Goal: Transaction & Acquisition: Purchase product/service

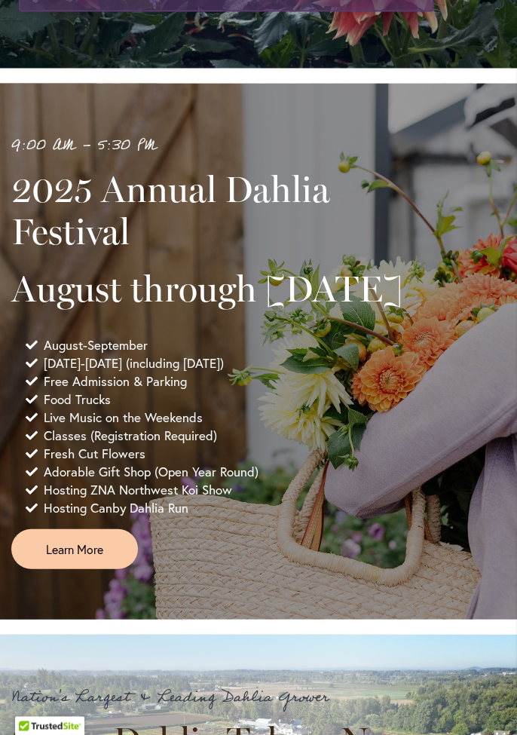
scroll to position [739, 0]
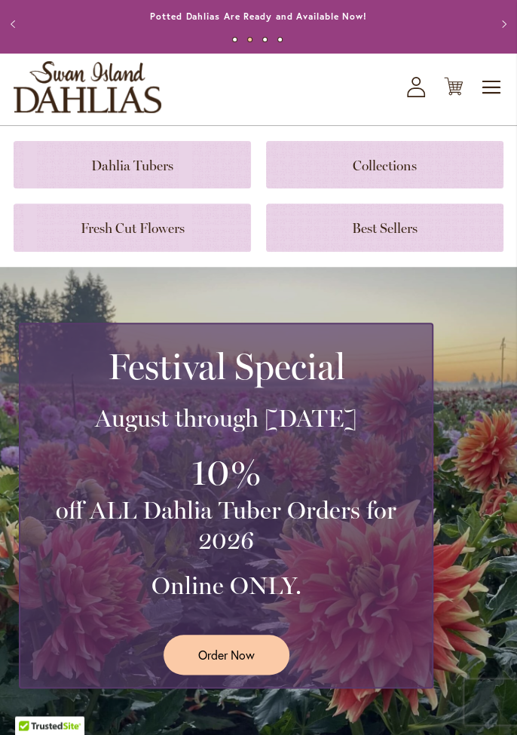
click at [200, 655] on span "Order Now" at bounding box center [226, 654] width 57 height 17
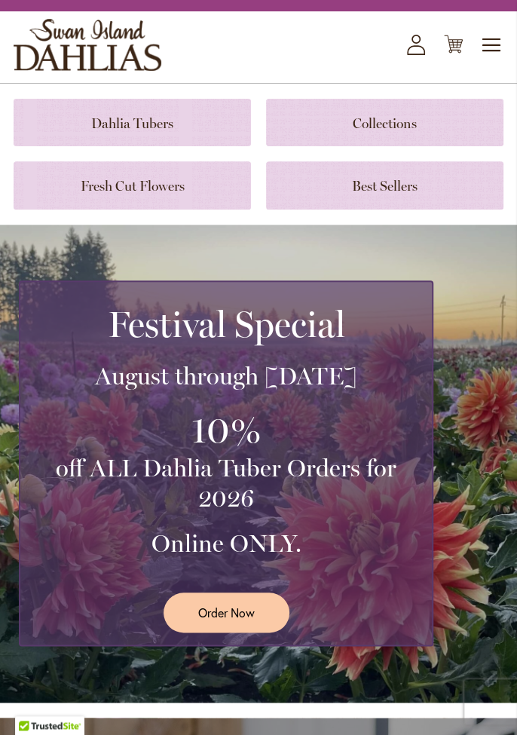
scroll to position [109, 0]
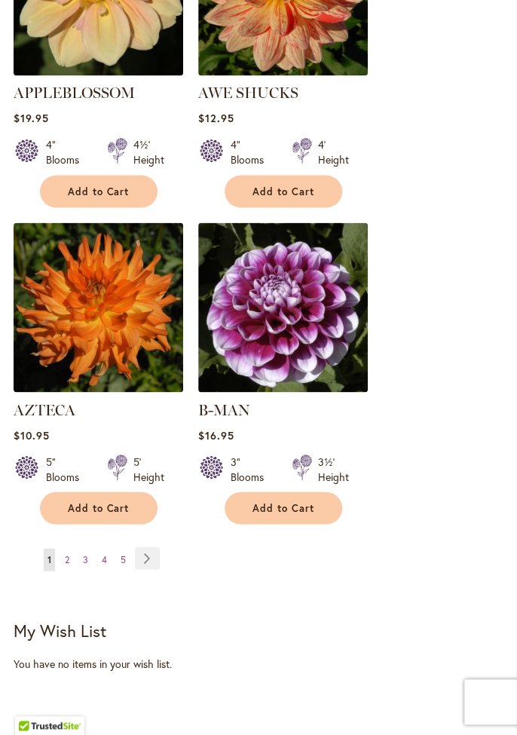
scroll to position [2522, 0]
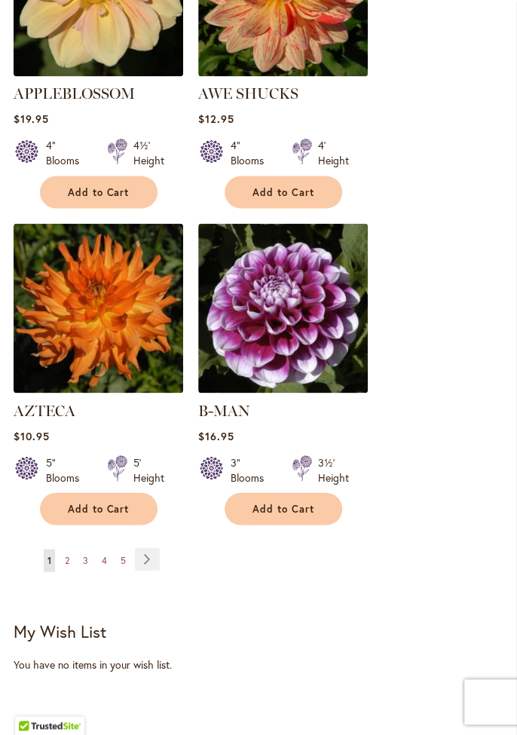
click at [152, 547] on link "Page Next" at bounding box center [147, 558] width 25 height 23
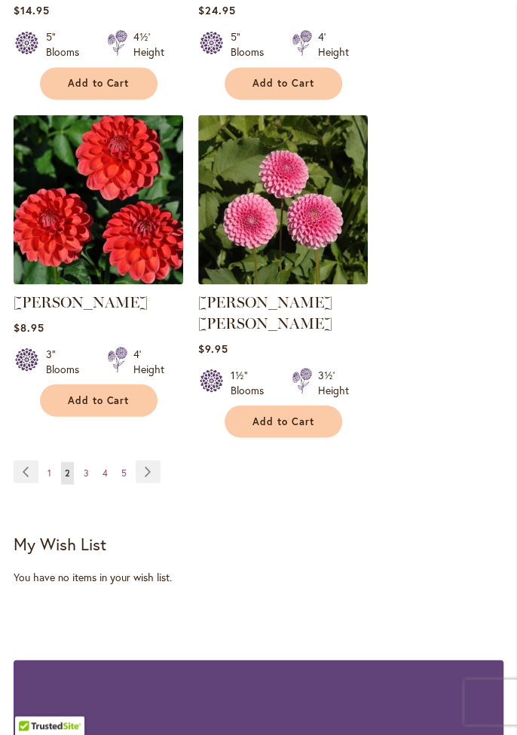
scroll to position [2600, 0]
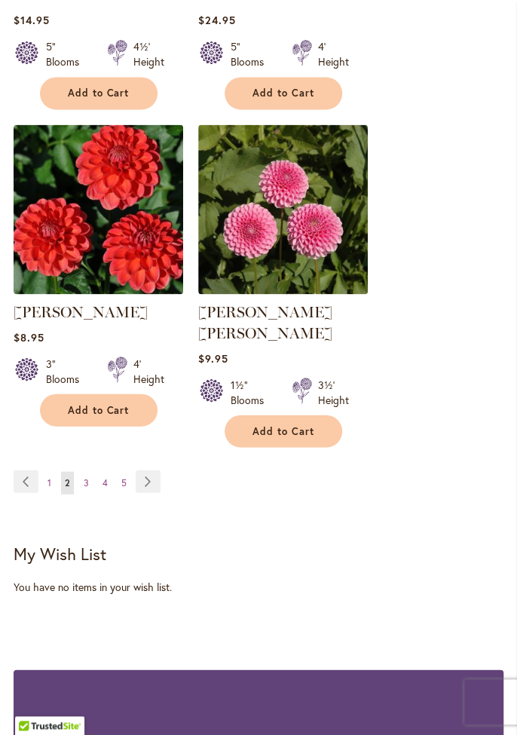
click at [84, 477] on span "3" at bounding box center [86, 482] width 5 height 11
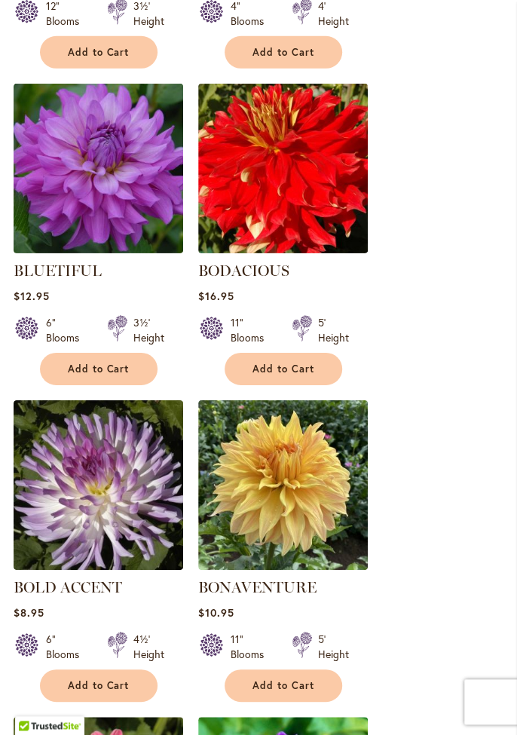
scroll to position [1379, 0]
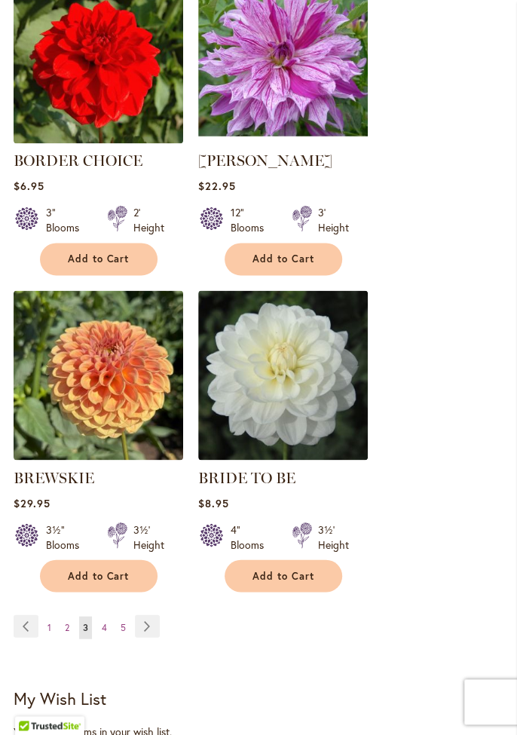
click at [149, 624] on link "Page Next" at bounding box center [147, 626] width 25 height 23
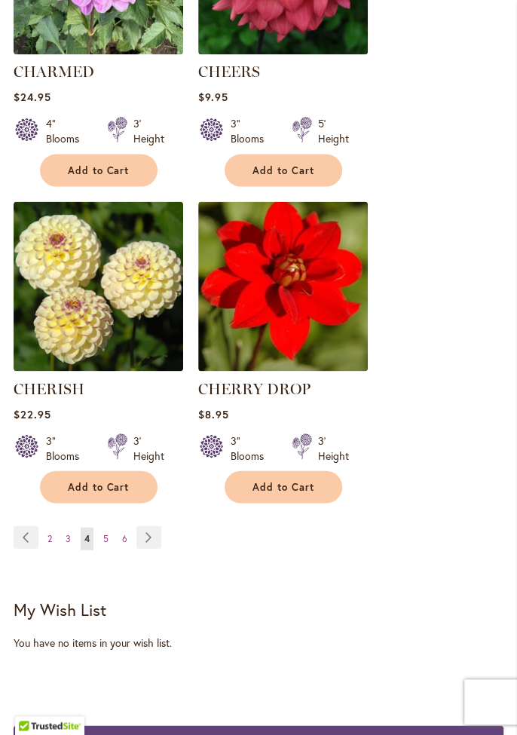
scroll to position [2561, 0]
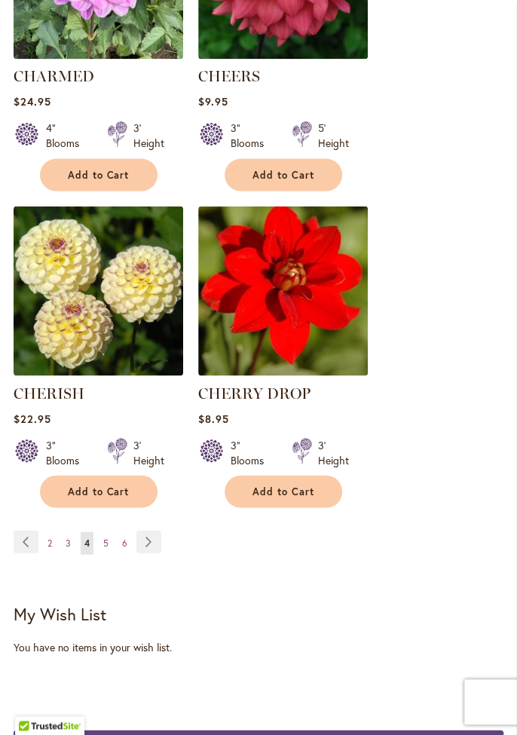
click at [152, 530] on link "Page Next" at bounding box center [148, 541] width 25 height 23
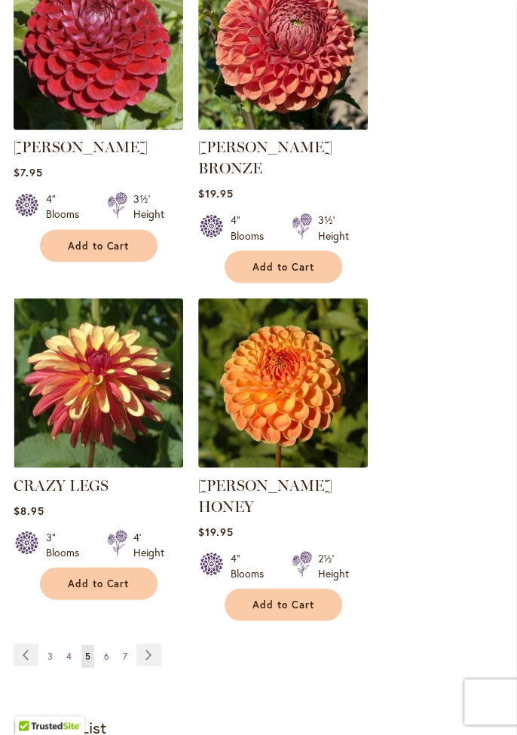
scroll to position [2488, 0]
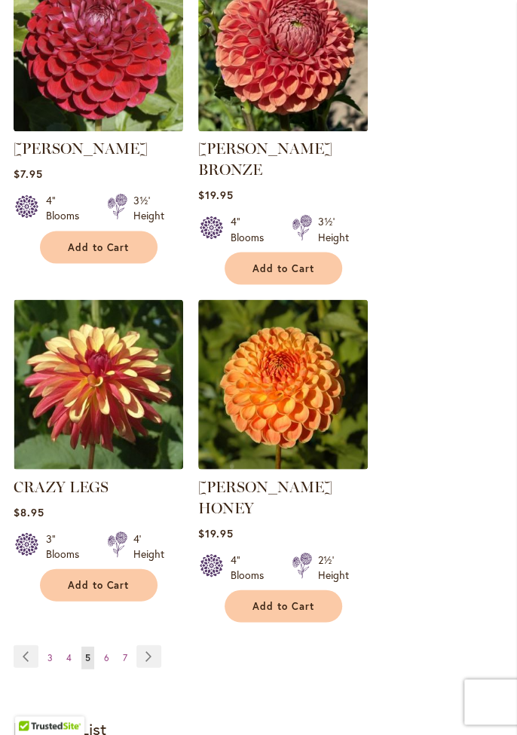
click at [149, 645] on link "Page Next" at bounding box center [148, 656] width 25 height 23
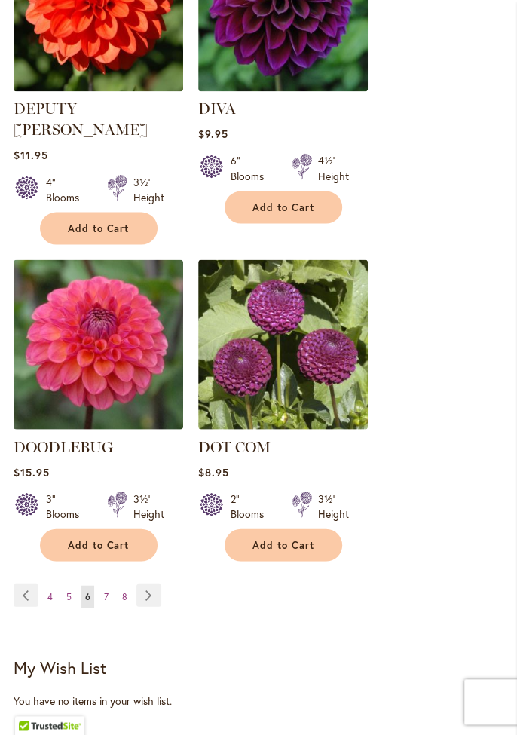
scroll to position [2546, 0]
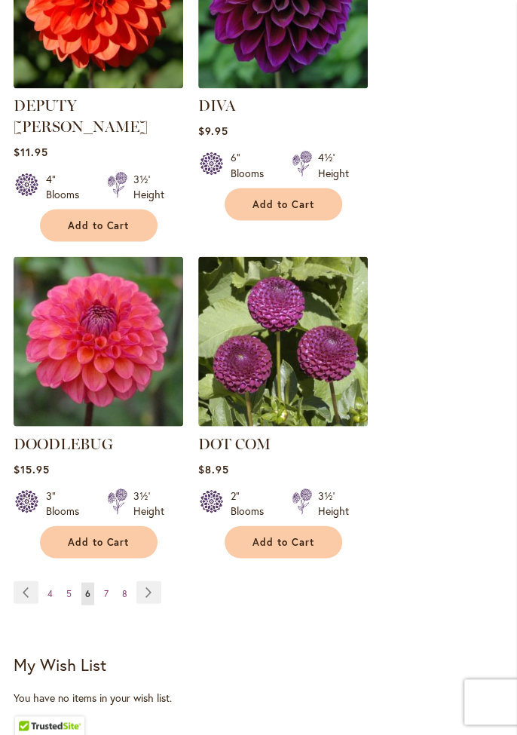
click at [120, 582] on link "Page 8" at bounding box center [124, 593] width 13 height 23
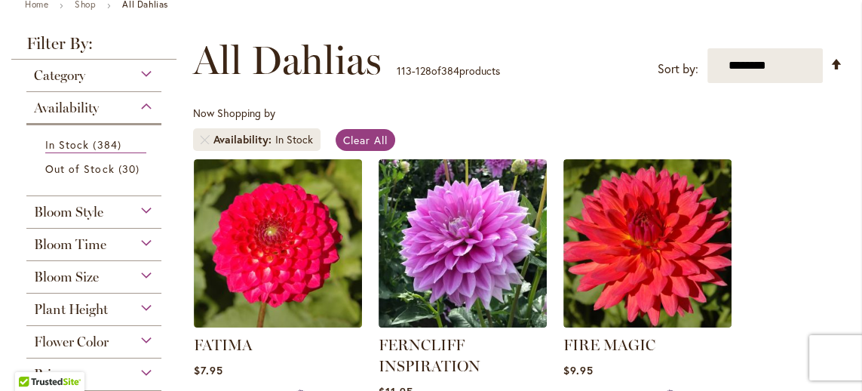
scroll to position [0, 4]
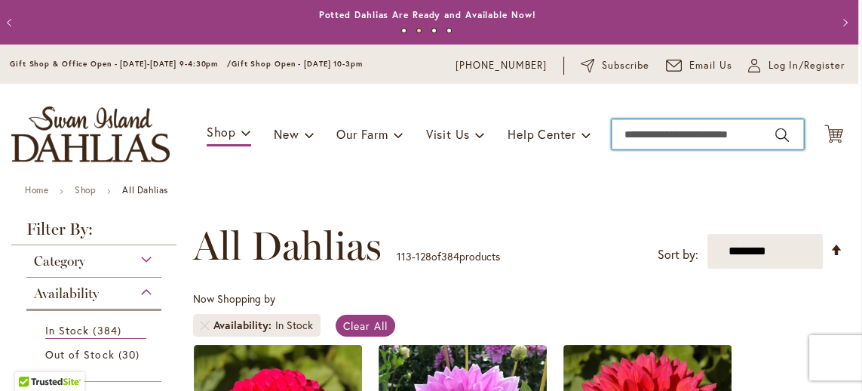
click at [517, 133] on input "Search" at bounding box center [708, 134] width 192 height 30
click at [517, 148] on input "Search" at bounding box center [708, 134] width 192 height 30
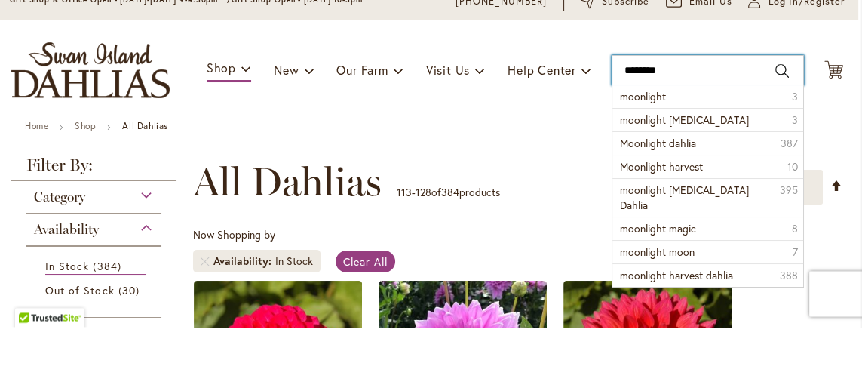
type input "*********"
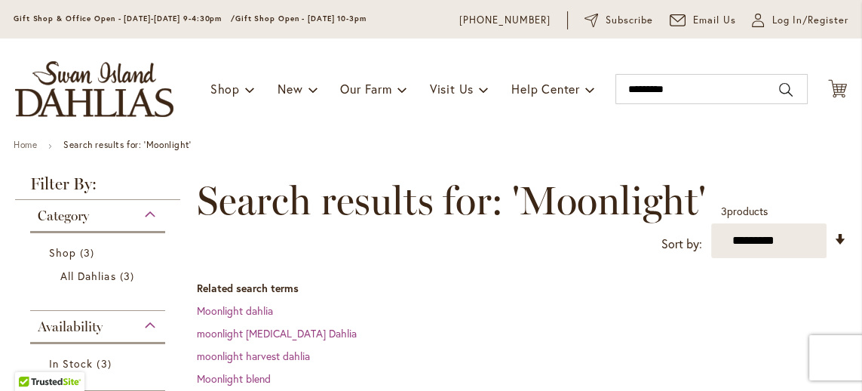
scroll to position [44, 0]
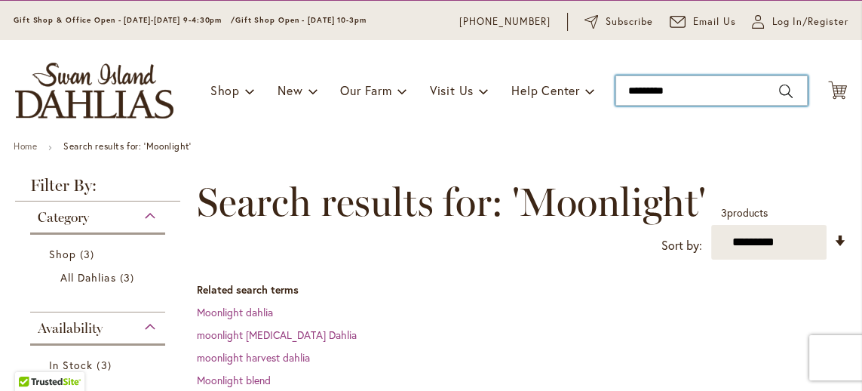
click at [679, 94] on input "*********" at bounding box center [711, 90] width 192 height 30
type input "*"
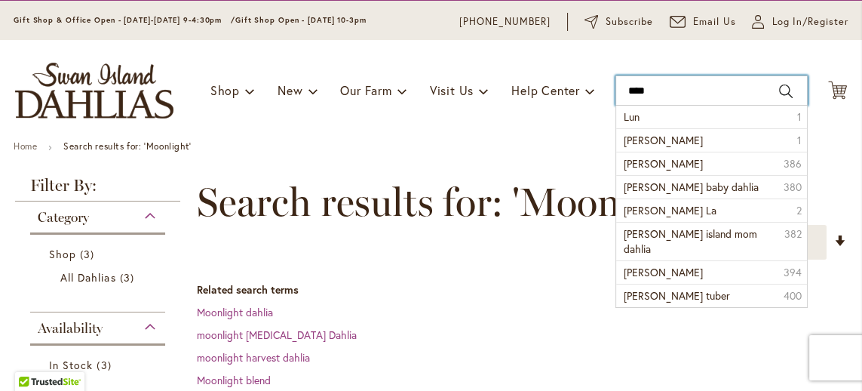
type input "*****"
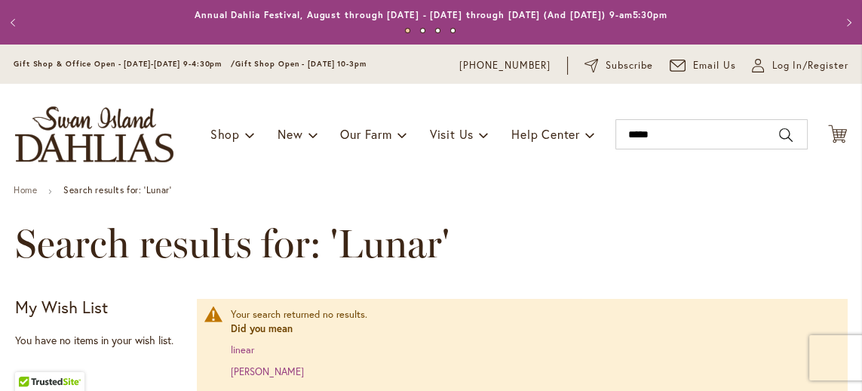
click at [239, 373] on link "[PERSON_NAME]" at bounding box center [267, 371] width 73 height 13
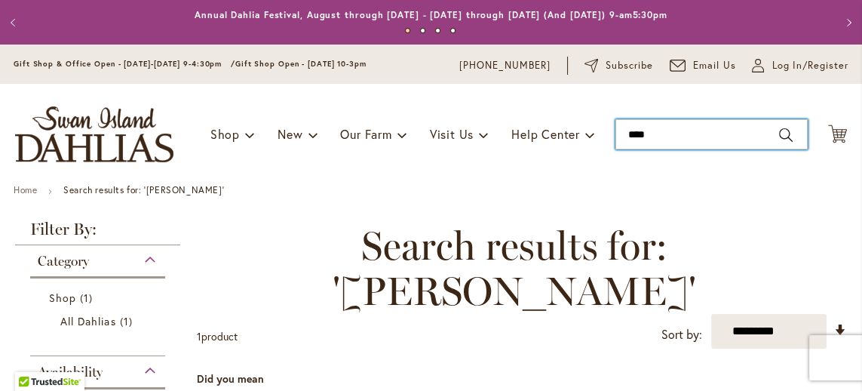
click at [662, 130] on input "****" at bounding box center [711, 134] width 192 height 30
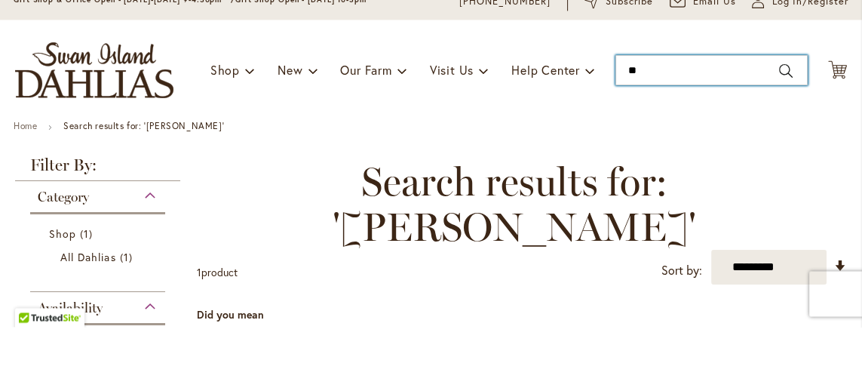
type input "*"
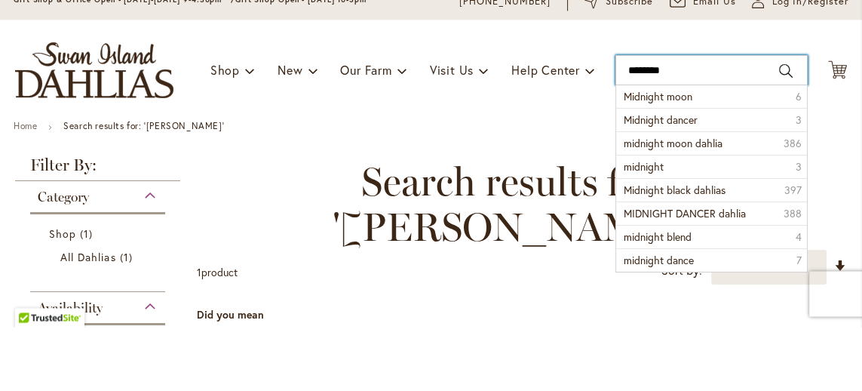
click at [770, 130] on input "********" at bounding box center [711, 134] width 192 height 30
click at [784, 131] on button "Search" at bounding box center [786, 135] width 14 height 24
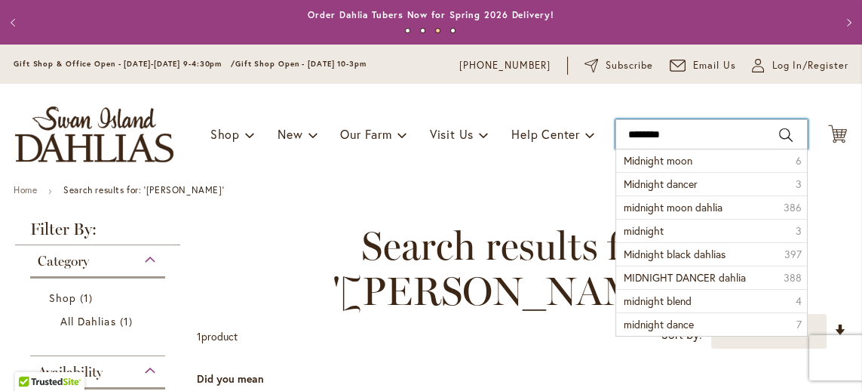
type input "********"
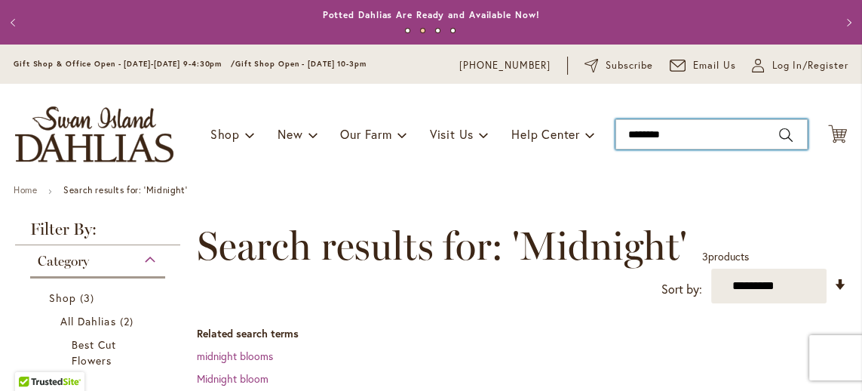
click at [688, 129] on input "********" at bounding box center [711, 134] width 192 height 30
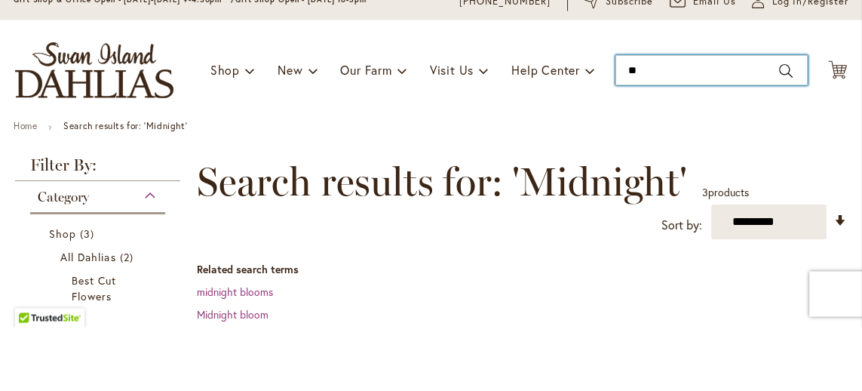
type input "*"
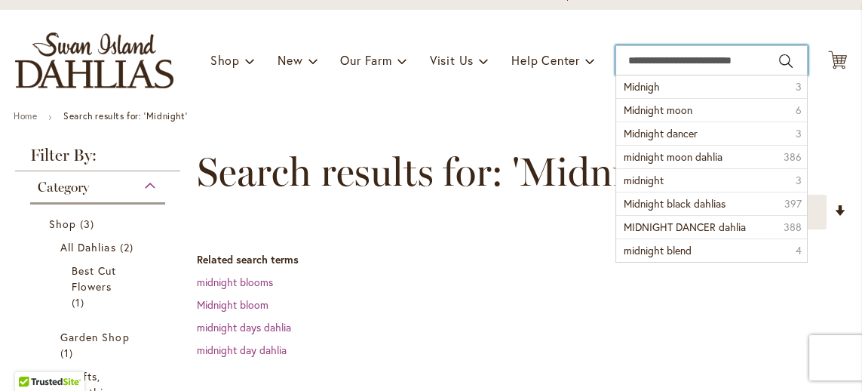
scroll to position [93, 0]
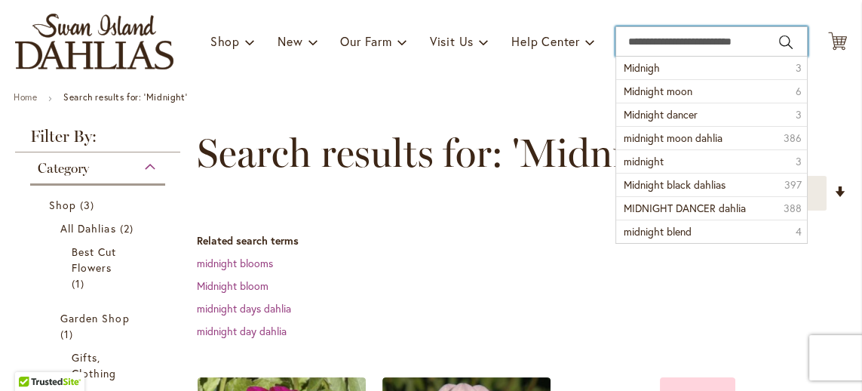
click at [238, 45] on link "Shop" at bounding box center [232, 41] width 44 height 29
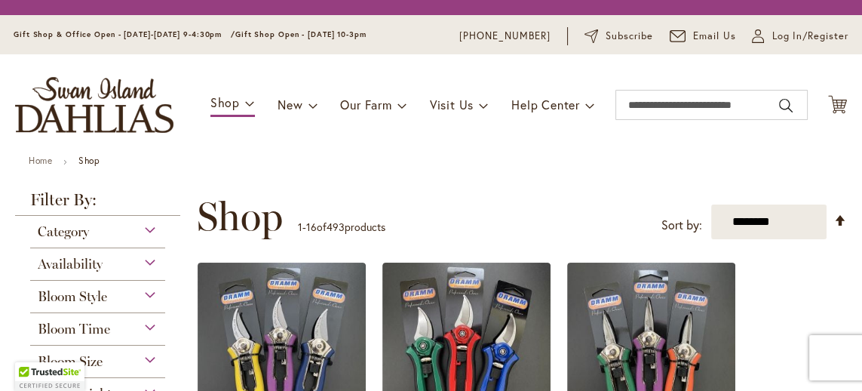
click at [231, 103] on span "Shop" at bounding box center [224, 102] width 29 height 16
click at [245, 104] on span at bounding box center [250, 102] width 10 height 24
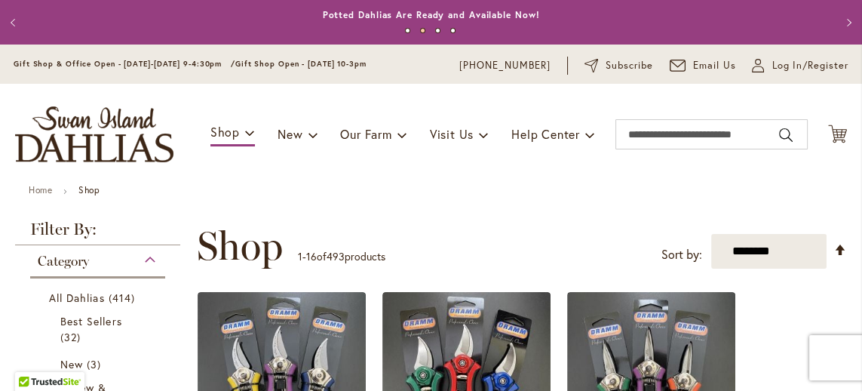
click at [308, 135] on span at bounding box center [313, 134] width 10 height 24
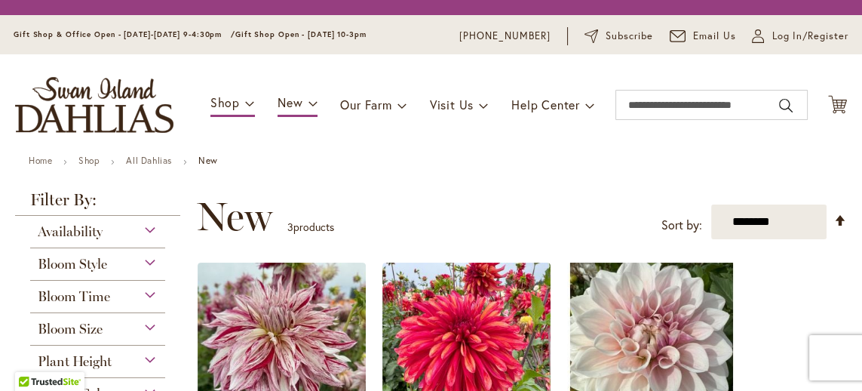
click at [247, 107] on span at bounding box center [250, 102] width 10 height 24
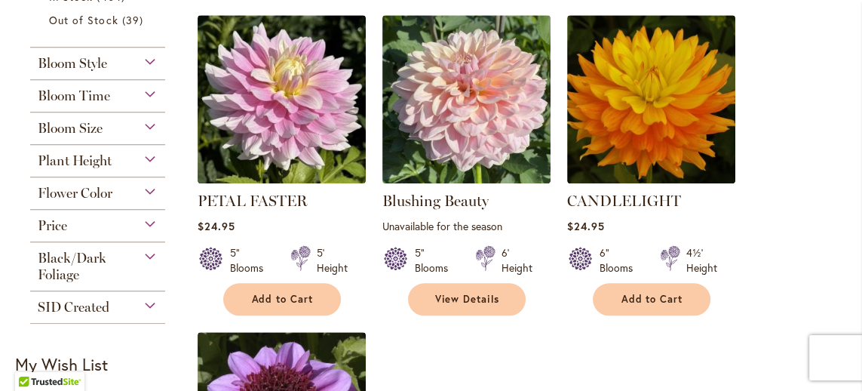
scroll to position [1516, 0]
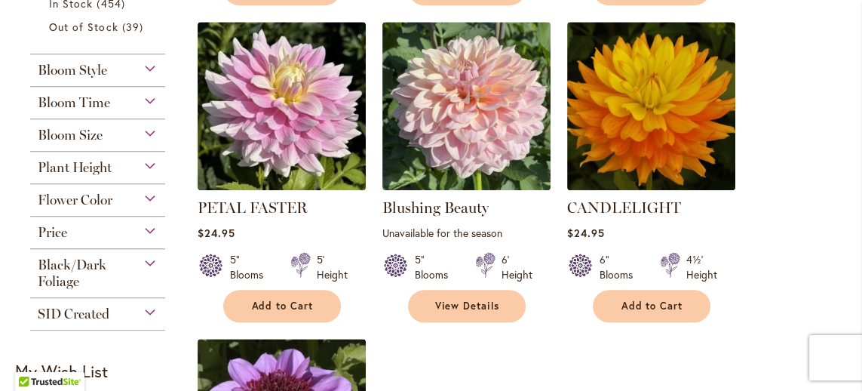
click at [150, 109] on div "Bloom Time" at bounding box center [97, 99] width 135 height 24
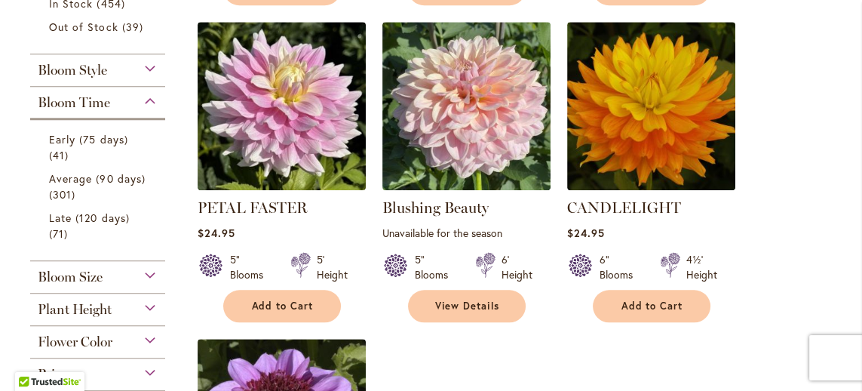
click at [150, 285] on div "Bloom Size" at bounding box center [97, 273] width 135 height 24
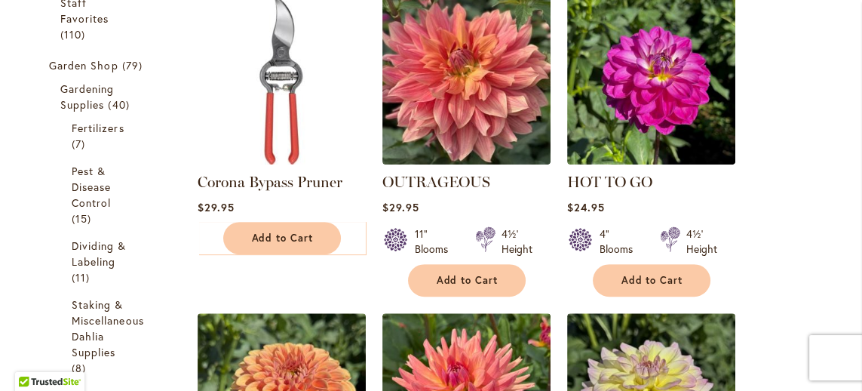
scroll to position [580, 0]
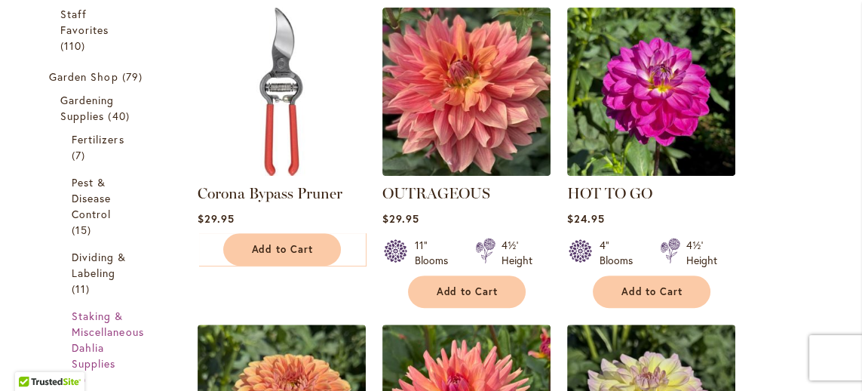
click at [90, 332] on span "Staking & Miscellaneous Dahlia Supplies" at bounding box center [108, 339] width 72 height 62
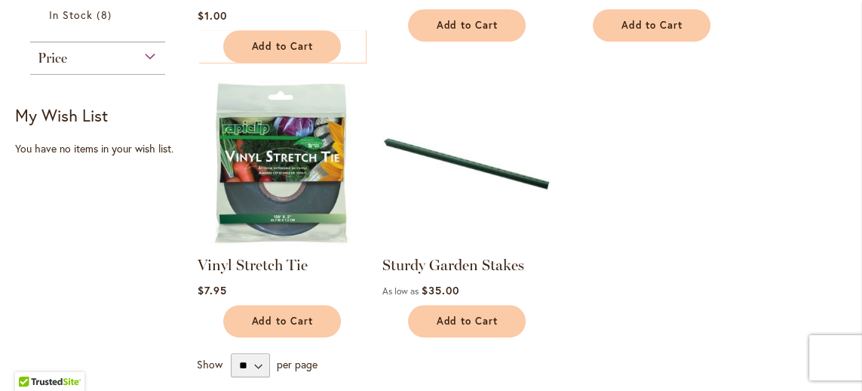
scroll to position [854, 0]
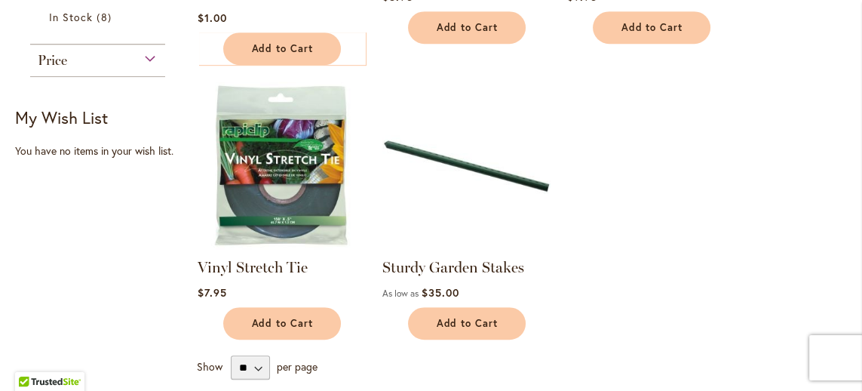
click at [0, 194] on div "Skip to Content Gift Shop & Office Open - [DATE]-[DATE] 9-4:30pm / Gift Shop Op…" at bounding box center [431, 167] width 862 height 1954
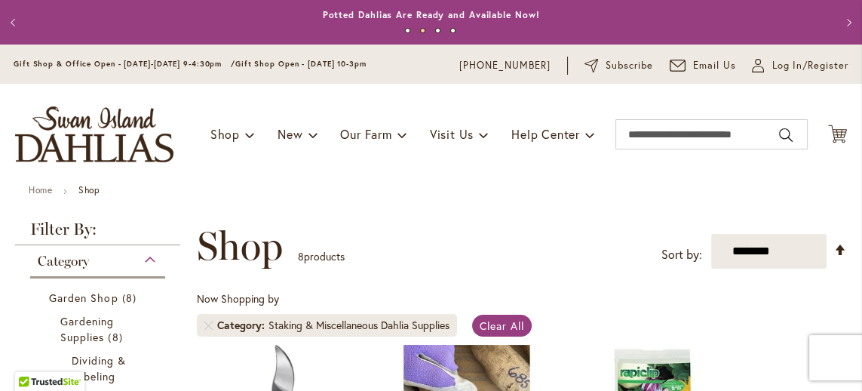
scroll to position [768, 4]
